Goal: Navigation & Orientation: Find specific page/section

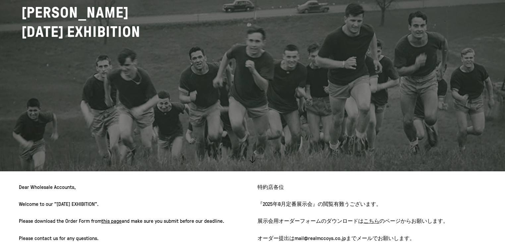
scroll to position [212, 0]
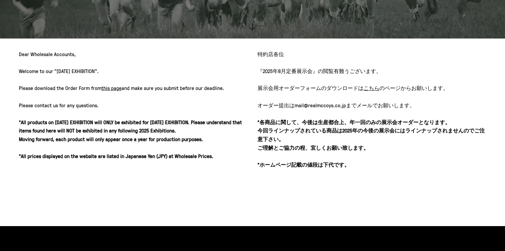
click at [111, 88] on link "this page" at bounding box center [111, 87] width 20 height 7
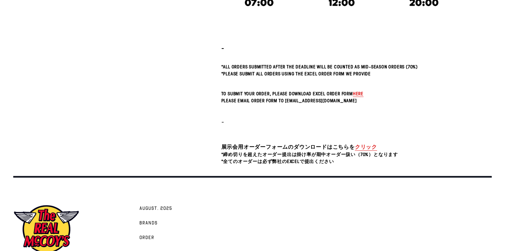
scroll to position [212, 0]
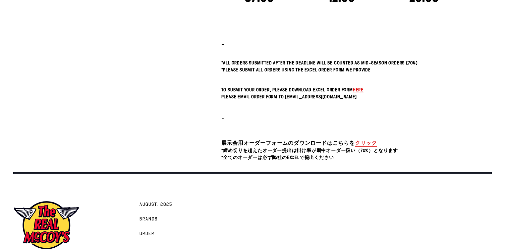
click at [356, 90] on span "here" at bounding box center [358, 89] width 11 height 6
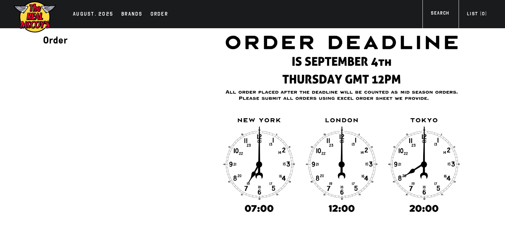
scroll to position [0, 0]
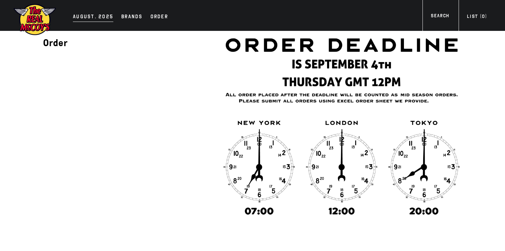
click at [79, 17] on div "AUGUST. 2025" at bounding box center [93, 17] width 40 height 9
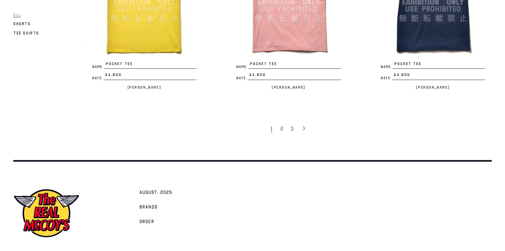
scroll to position [1326, 0]
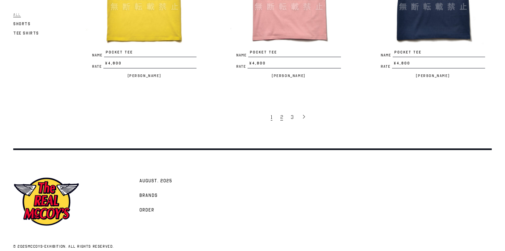
click at [281, 114] on span "2" at bounding box center [281, 117] width 3 height 7
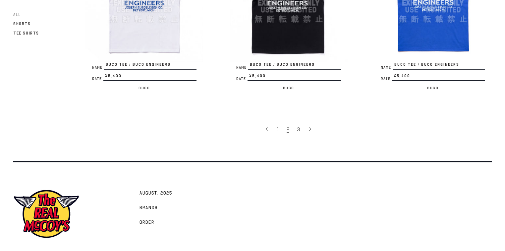
scroll to position [1342, 0]
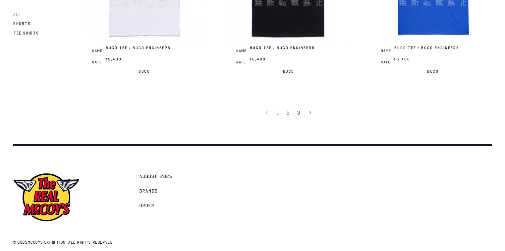
click at [298, 109] on span "3" at bounding box center [298, 112] width 3 height 7
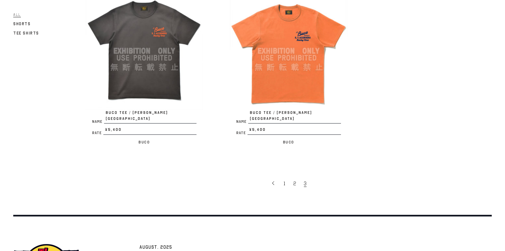
scroll to position [477, 0]
